Goal: Find specific page/section: Find specific page/section

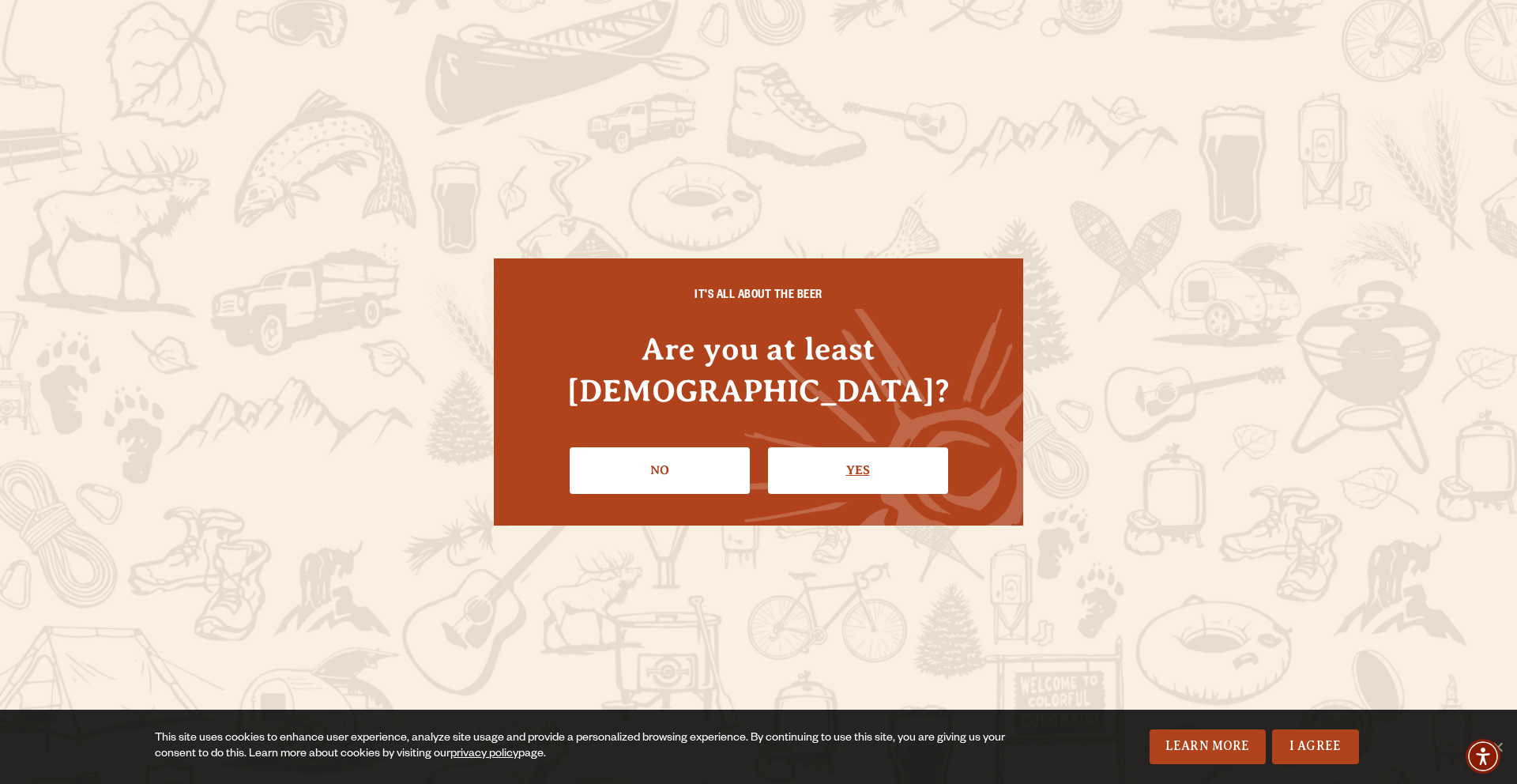
click at [851, 447] on link "Yes" at bounding box center [858, 469] width 180 height 46
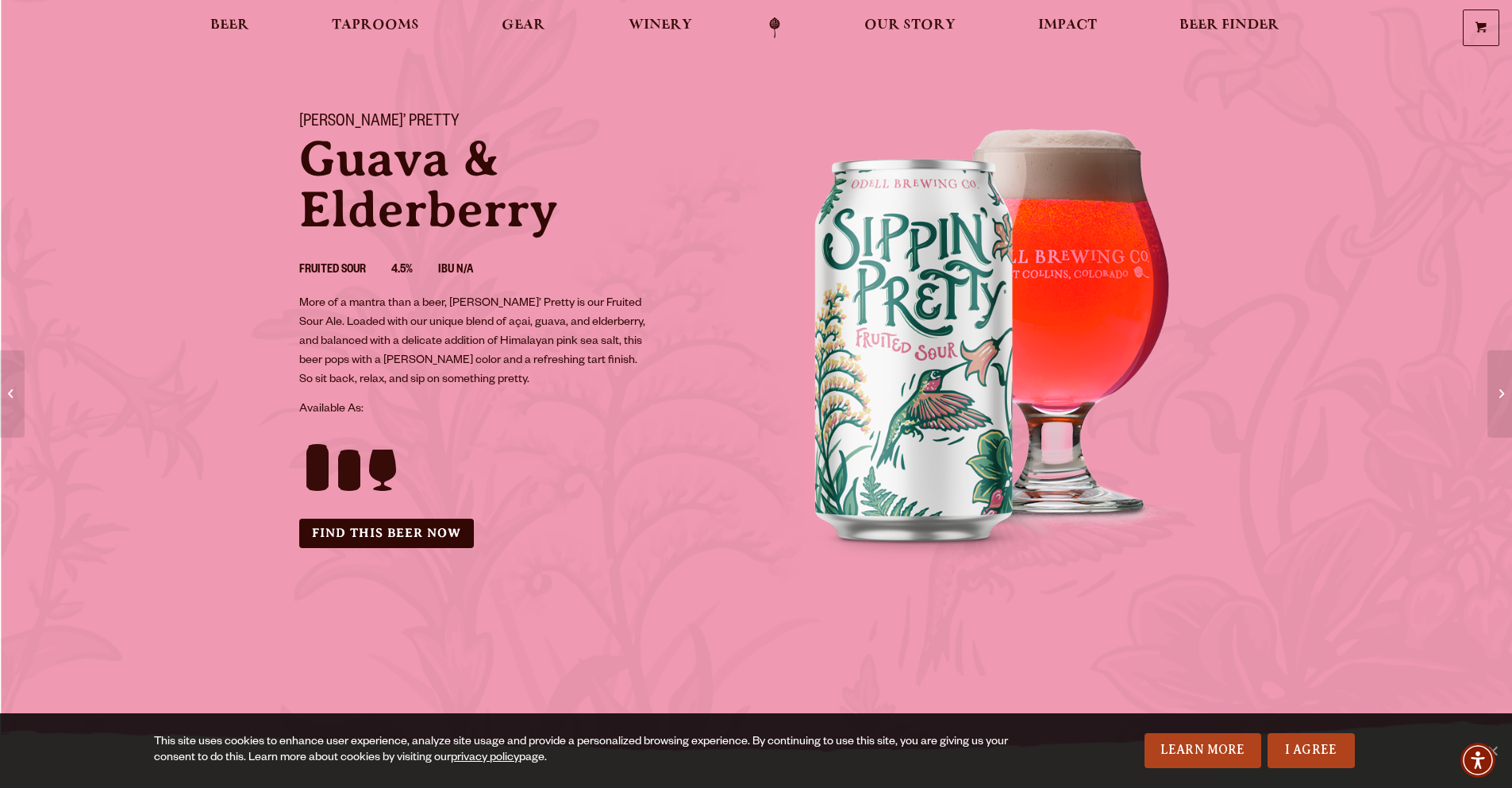
scroll to position [73, 0]
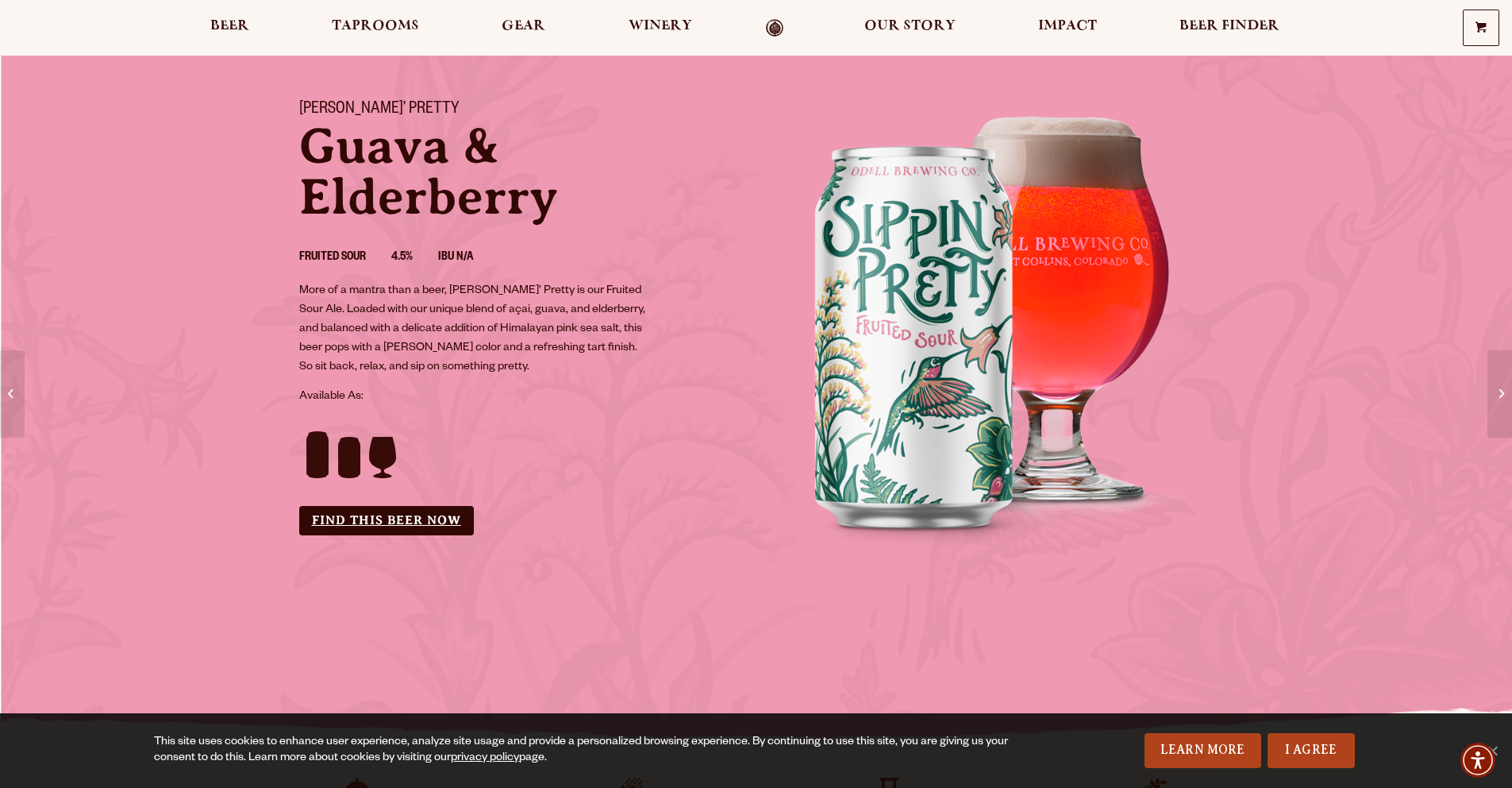
click at [454, 521] on link "Find this Beer Now" at bounding box center [387, 520] width 175 height 29
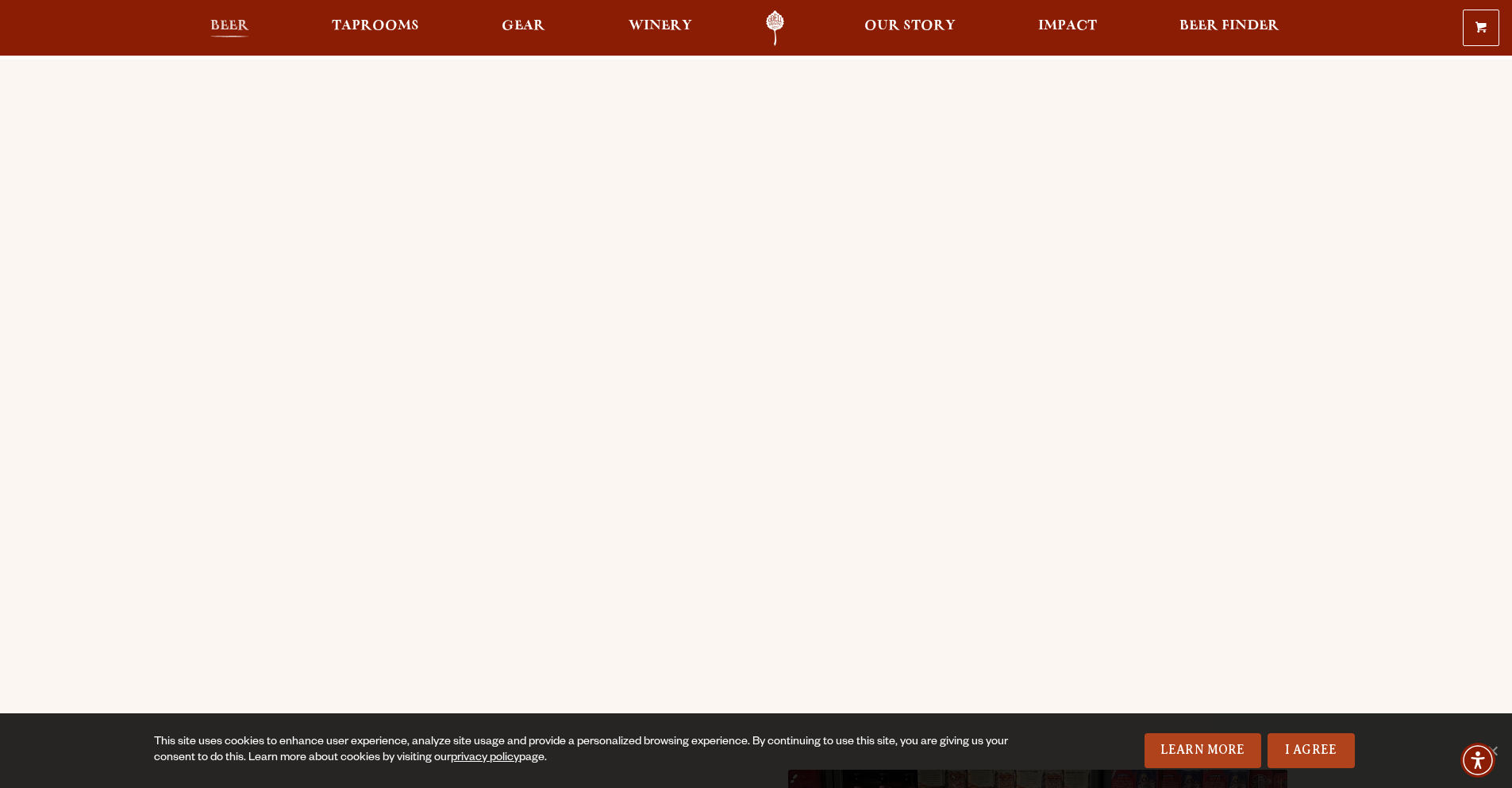
click at [222, 24] on span "Beer" at bounding box center [229, 25] width 39 height 12
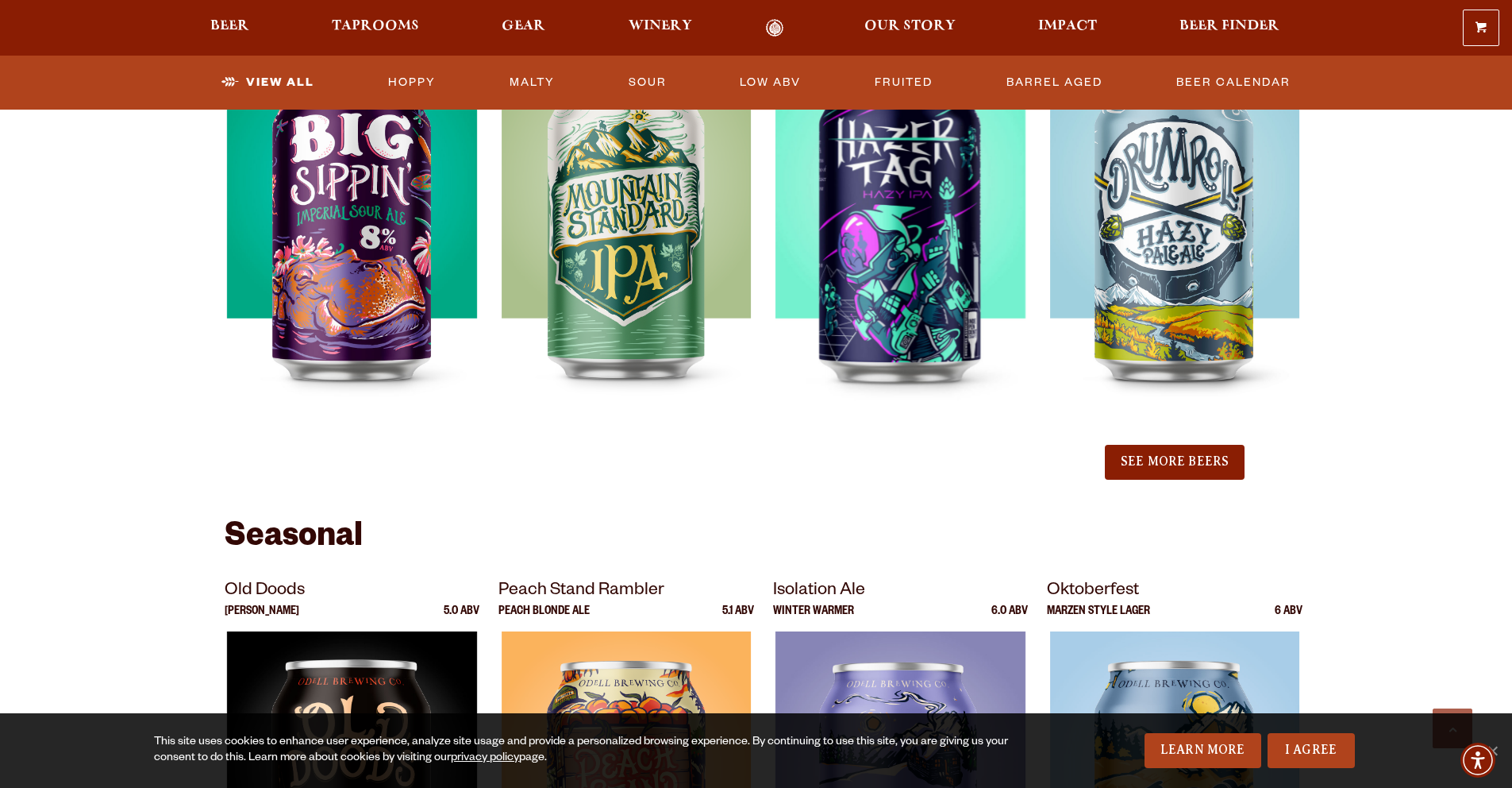
scroll to position [1647, 0]
